Goal: Navigation & Orientation: Find specific page/section

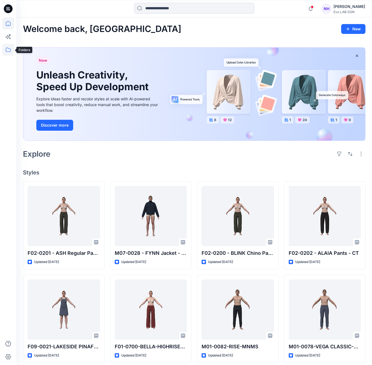
click at [6, 50] on icon at bounding box center [8, 50] width 12 height 12
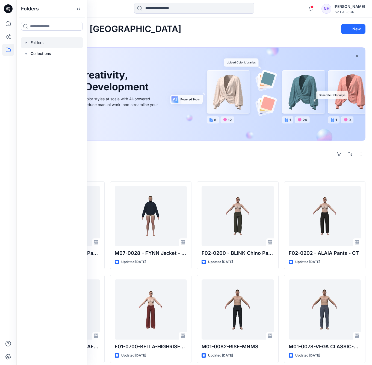
click at [44, 44] on div at bounding box center [52, 42] width 62 height 11
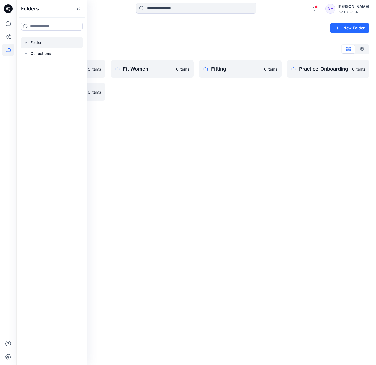
click at [198, 111] on div "Folders New Folder Folders List CATISI xDAWN 5 items S262 0 items Fit Women 0 i…" at bounding box center [196, 190] width 360 height 347
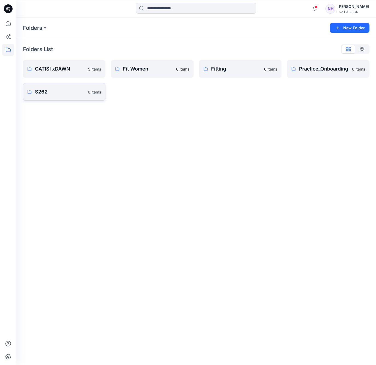
click at [42, 92] on p "S262" at bounding box center [60, 92] width 50 height 8
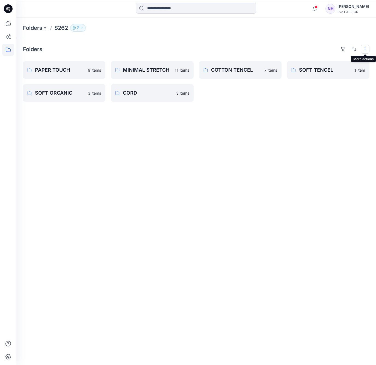
click at [366, 47] on button "button" at bounding box center [365, 49] width 9 height 9
click at [366, 48] on button "button" at bounding box center [365, 49] width 9 height 9
click at [82, 29] on icon "button" at bounding box center [81, 27] width 3 height 3
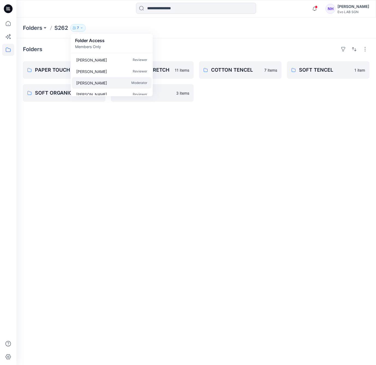
click at [108, 83] on div "[PERSON_NAME] Moderator" at bounding box center [112, 82] width 80 height 11
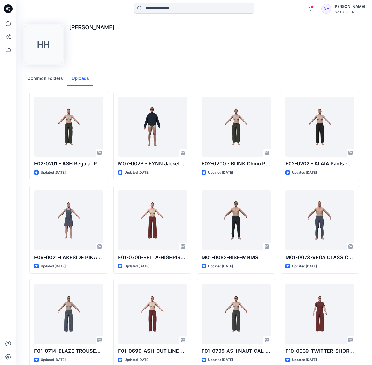
click at [80, 78] on button "Uploads" at bounding box center [80, 79] width 26 height 14
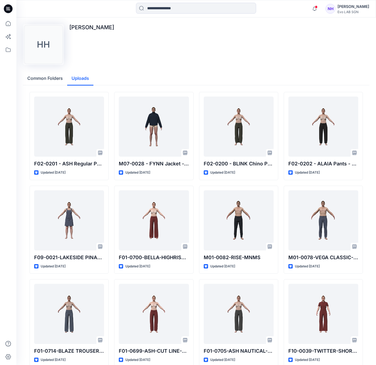
click at [50, 79] on button "Common Folders" at bounding box center [45, 79] width 44 height 14
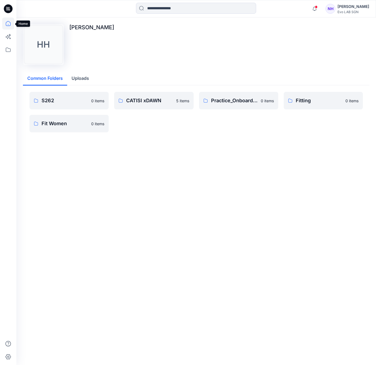
click at [8, 25] on icon at bounding box center [8, 23] width 12 height 12
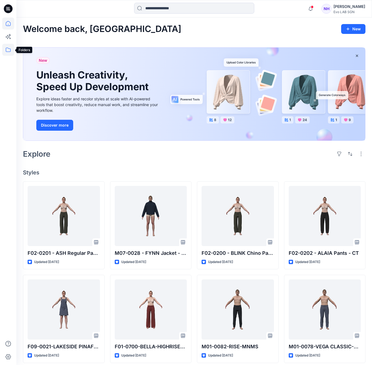
click at [7, 52] on icon at bounding box center [8, 50] width 12 height 12
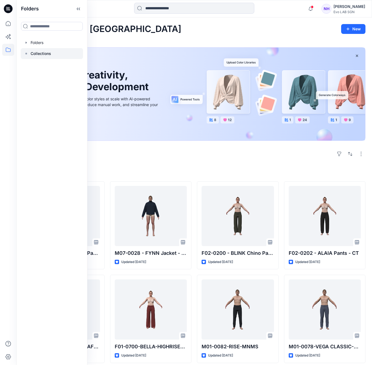
click at [39, 53] on p "Collections" at bounding box center [41, 53] width 20 height 7
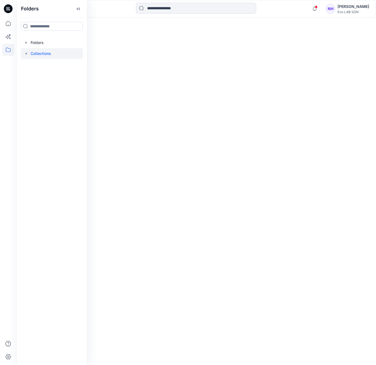
click at [154, 99] on div at bounding box center [196, 190] width 360 height 347
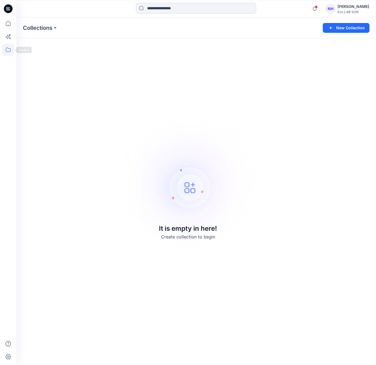
click at [7, 52] on icon at bounding box center [8, 50] width 12 height 12
click at [35, 43] on div at bounding box center [52, 42] width 62 height 11
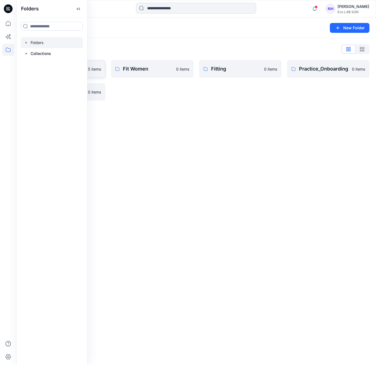
drag, startPoint x: 142, startPoint y: 124, endPoint x: 95, endPoint y: 61, distance: 78.6
click at [140, 122] on div "Folders New Folder Folders List CATISI xDAWN 5 items S262 0 items Fit Women 0 i…" at bounding box center [196, 190] width 360 height 347
